Goal: Find specific page/section: Find specific page/section

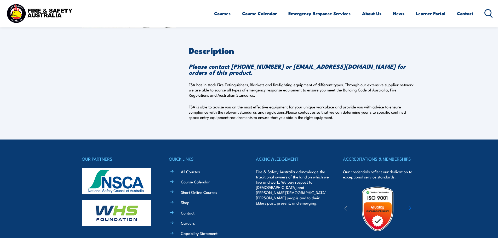
scroll to position [109, 0]
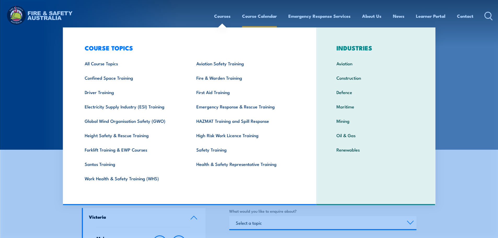
click at [256, 16] on link "Course Calendar" at bounding box center [259, 16] width 35 height 14
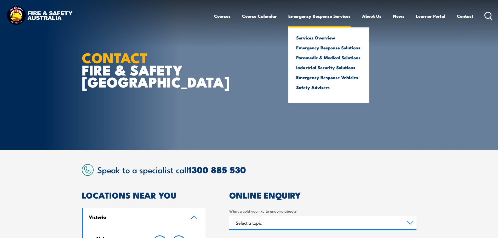
click at [305, 16] on link "Emergency Response Services" at bounding box center [319, 16] width 62 height 14
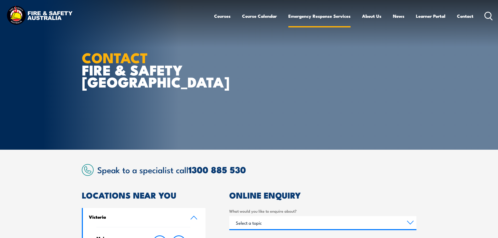
click at [330, 19] on link "Emergency Response Services" at bounding box center [319, 16] width 62 height 14
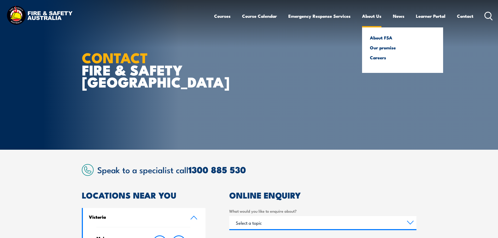
click at [375, 17] on link "About Us" at bounding box center [371, 16] width 19 height 14
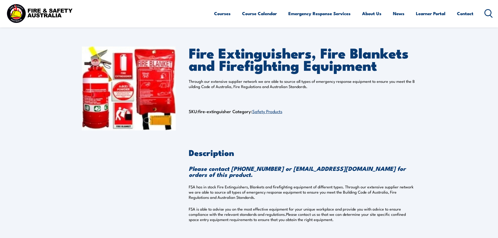
scroll to position [26, 0]
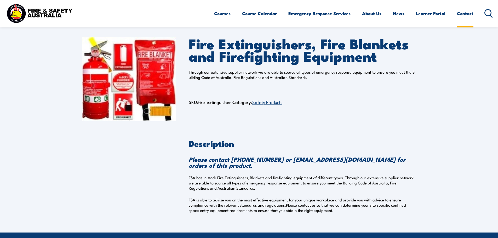
click at [460, 15] on link "Contact" at bounding box center [465, 14] width 16 height 14
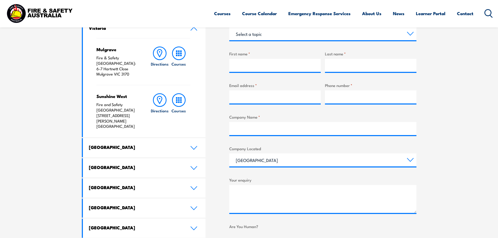
scroll to position [235, 0]
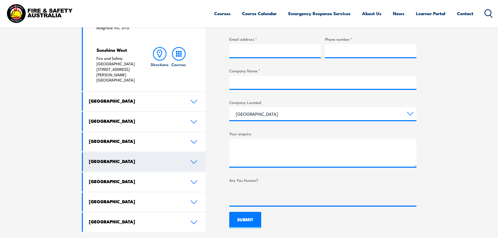
click at [180, 158] on h4 "South Australia" at bounding box center [136, 161] width 94 height 6
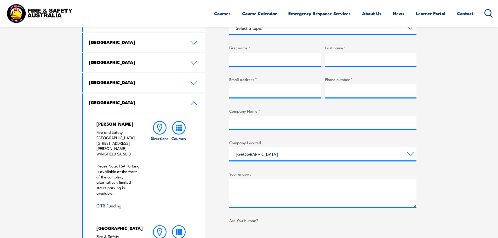
scroll to position [105, 0]
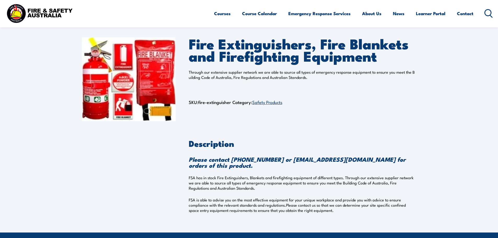
click at [397, 114] on div "Fire Extinguishers, Fire Blankets and Firefighting Equipment Through our extens…" at bounding box center [303, 79] width 228 height 84
click at [361, 112] on div "Fire Extinguishers, Fire Blankets and Firefighting Equipment Through our extens…" at bounding box center [303, 79] width 228 height 84
click at [427, 99] on section "Fire Extinguishers, Fire Blankets and Firefighting Equipment Through our extens…" at bounding box center [249, 128] width 498 height 208
